Goal: Find specific page/section: Find specific page/section

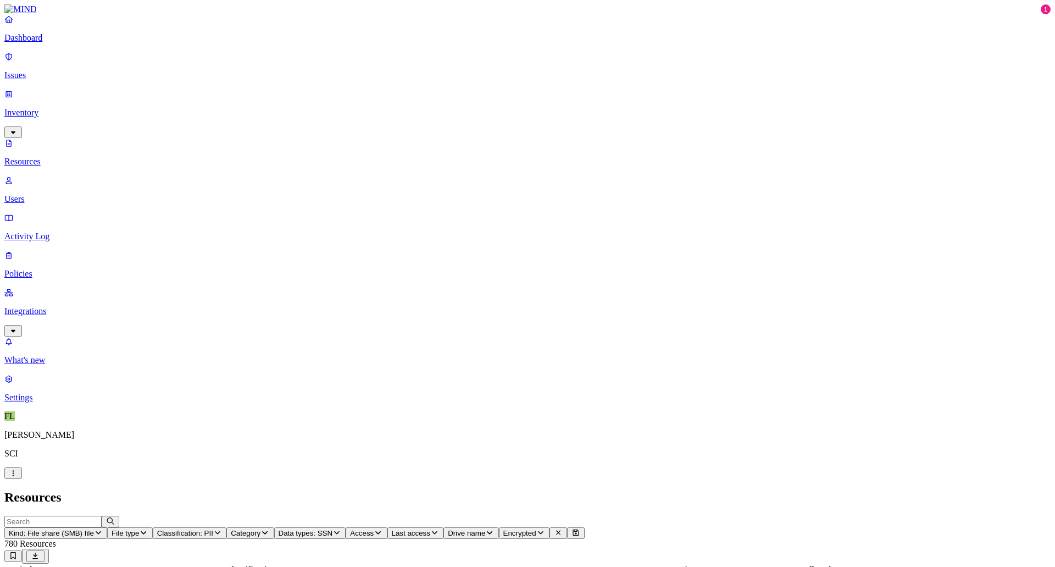
scroll to position [199, 0]
click at [94, 529] on span "Kind: File share (SMB) file" at bounding box center [51, 533] width 85 height 8
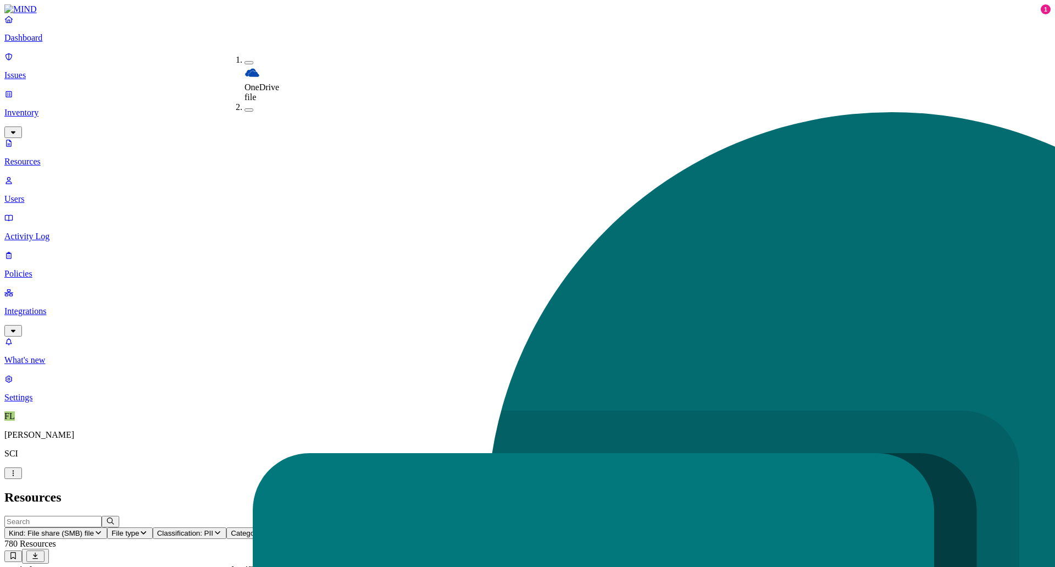
click at [41, 194] on p "Users" at bounding box center [527, 199] width 1046 height 10
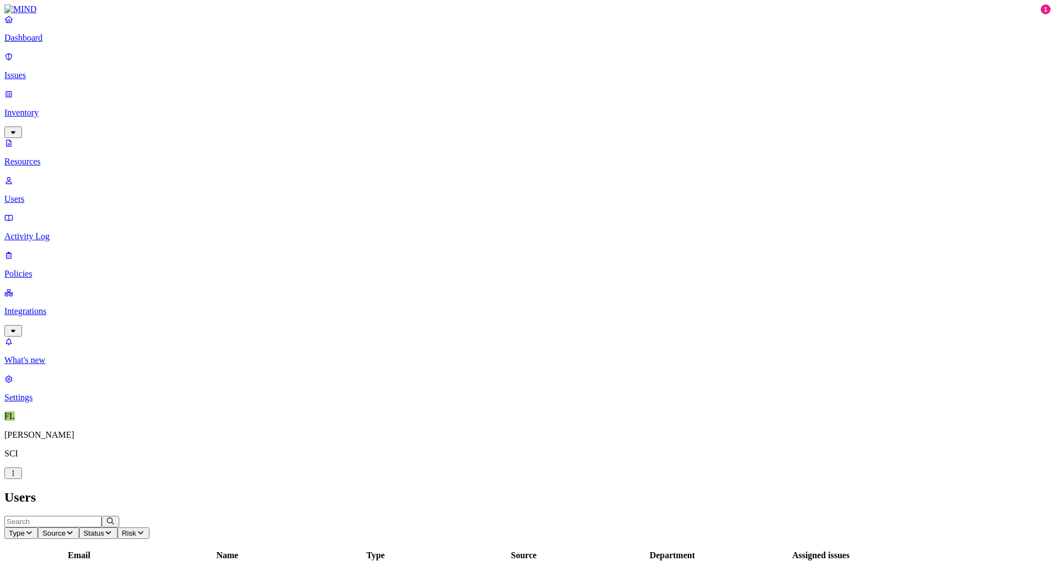
click at [41, 194] on p "Users" at bounding box center [527, 199] width 1046 height 10
click at [51, 157] on p "Resources" at bounding box center [527, 162] width 1046 height 10
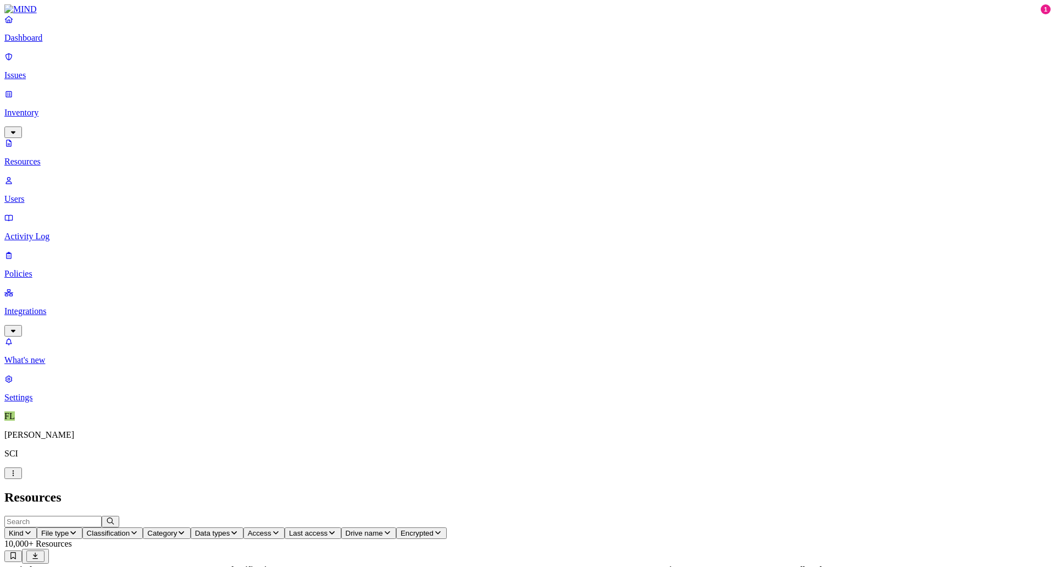
click at [32, 529] on icon "button" at bounding box center [28, 532] width 9 height 7
